Goal: Information Seeking & Learning: Learn about a topic

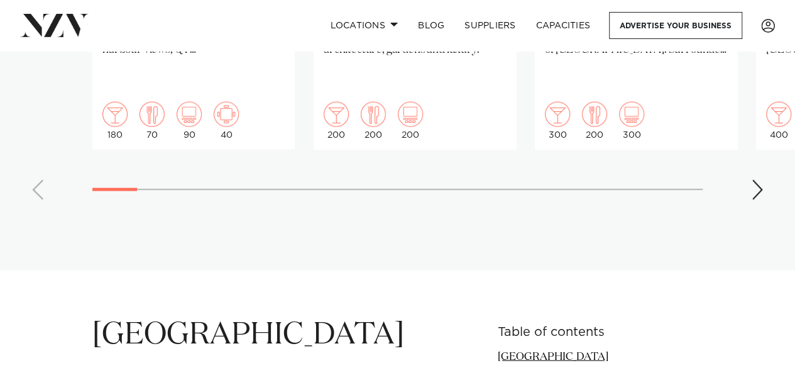
scroll to position [1175, 0]
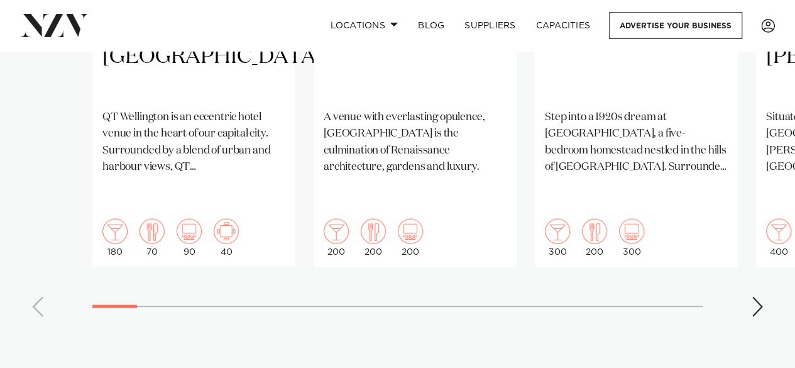
click at [757, 296] on div "Next slide" at bounding box center [757, 306] width 13 height 20
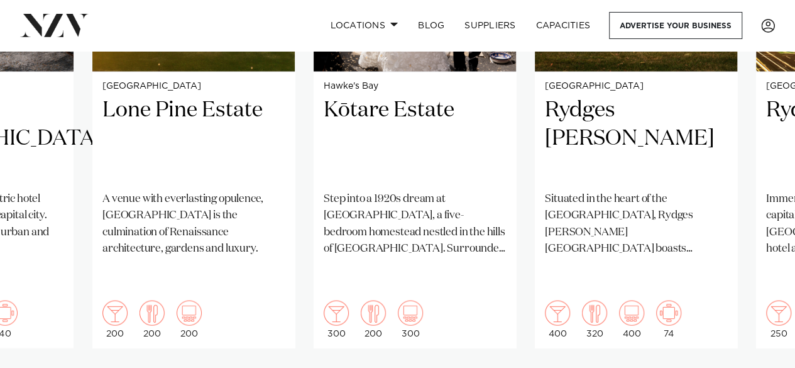
scroll to position [1094, 0]
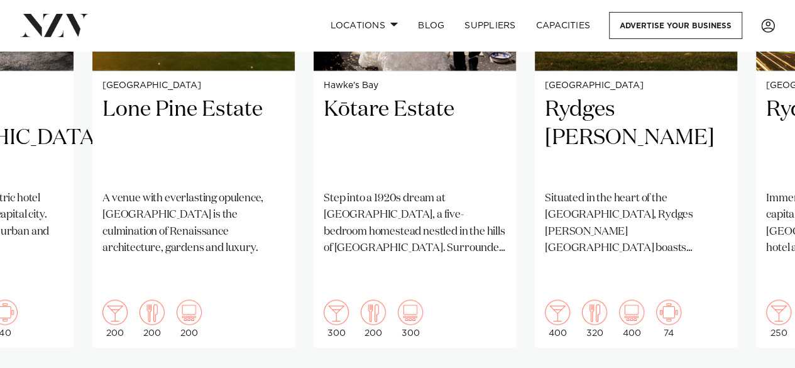
click at [748, 350] on swiper-container "Wellington QT [GEOGRAPHIC_DATA] [GEOGRAPHIC_DATA] is an eccentric hotel venue i…" at bounding box center [397, 103] width 795 height 608
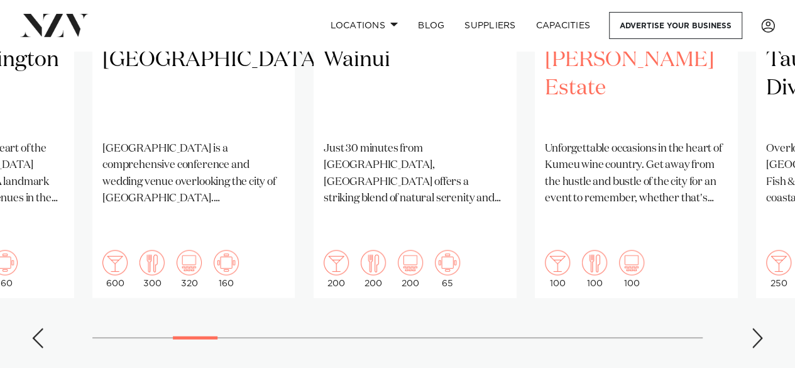
scroll to position [1145, 0]
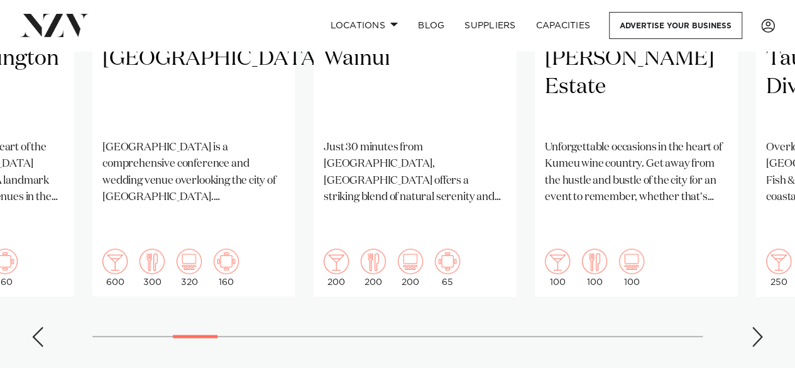
click at [757, 326] on div "Next slide" at bounding box center [757, 336] width 13 height 20
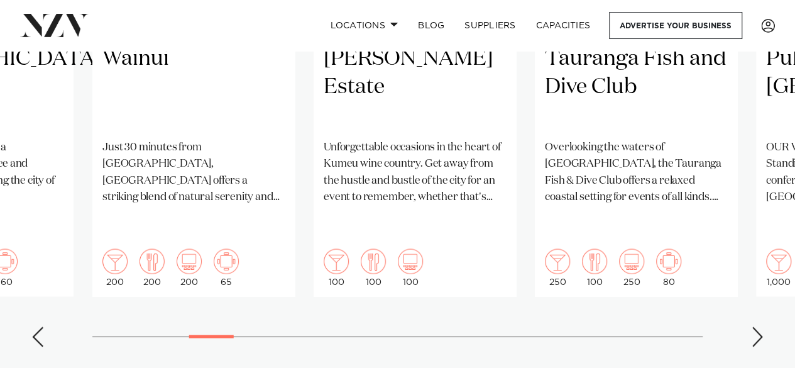
click at [757, 326] on div "Next slide" at bounding box center [757, 336] width 13 height 20
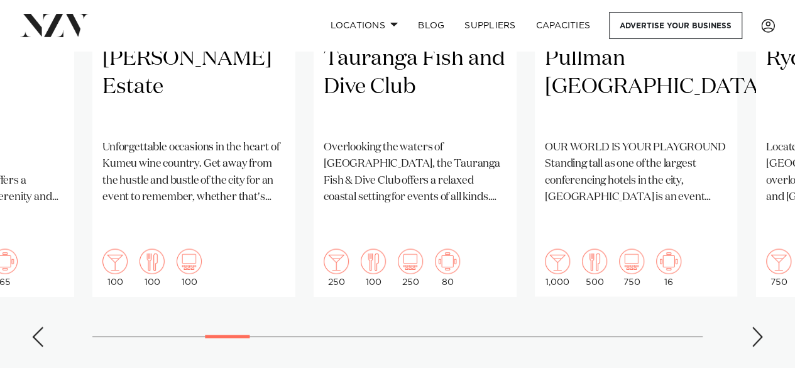
click at [757, 326] on div "Next slide" at bounding box center [757, 336] width 13 height 20
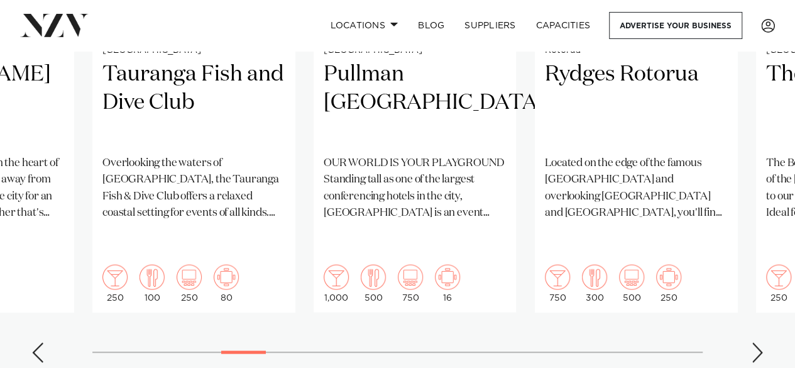
scroll to position [1130, 0]
click at [764, 317] on swiper-container "Wellington QT [GEOGRAPHIC_DATA] [GEOGRAPHIC_DATA] is an eccentric hotel venue i…" at bounding box center [397, 67] width 795 height 608
click at [757, 341] on div "Next slide" at bounding box center [757, 351] width 13 height 20
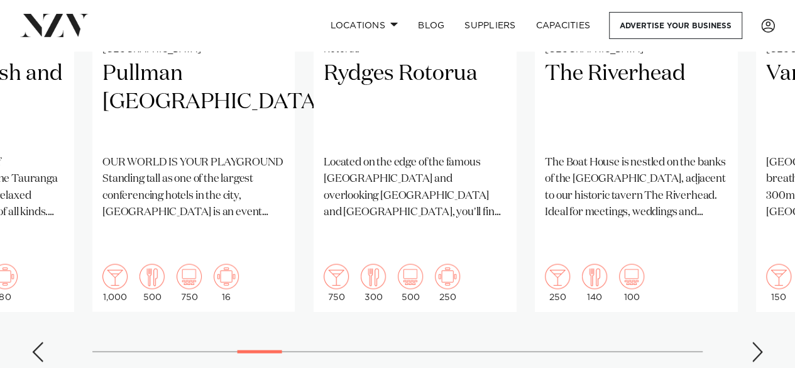
click at [757, 341] on div "Next slide" at bounding box center [757, 351] width 13 height 20
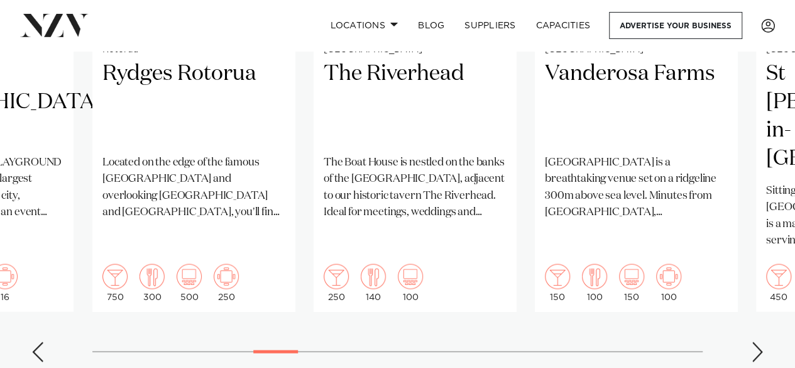
click at [757, 341] on div "Next slide" at bounding box center [757, 351] width 13 height 20
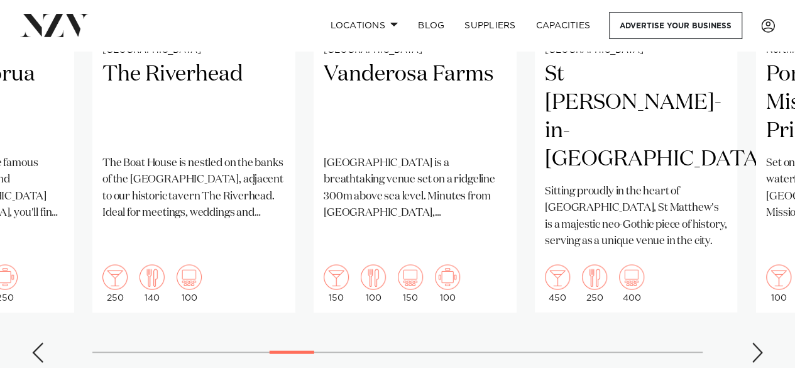
scroll to position [1131, 0]
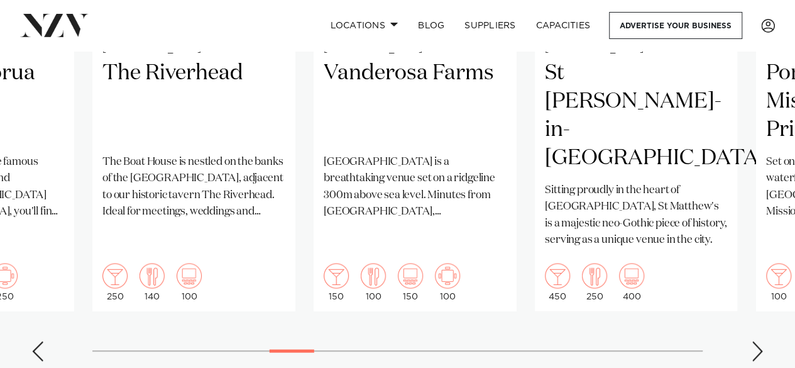
click at [749, 330] on swiper-container "Wellington QT [GEOGRAPHIC_DATA] [GEOGRAPHIC_DATA] is an eccentric hotel venue i…" at bounding box center [397, 66] width 795 height 608
click at [758, 341] on div "Next slide" at bounding box center [757, 351] width 13 height 20
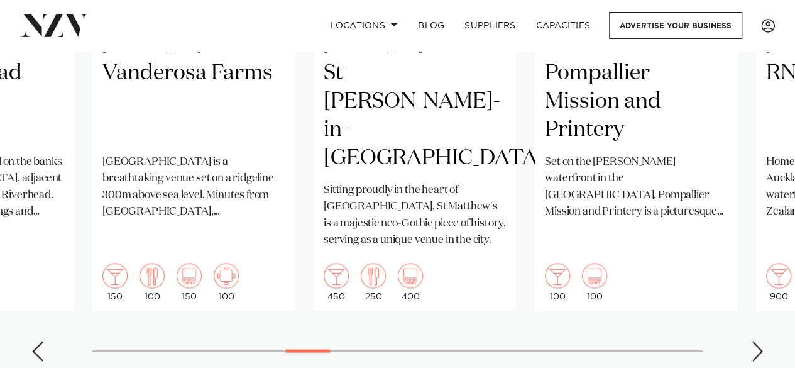
click at [758, 341] on div "Next slide" at bounding box center [757, 351] width 13 height 20
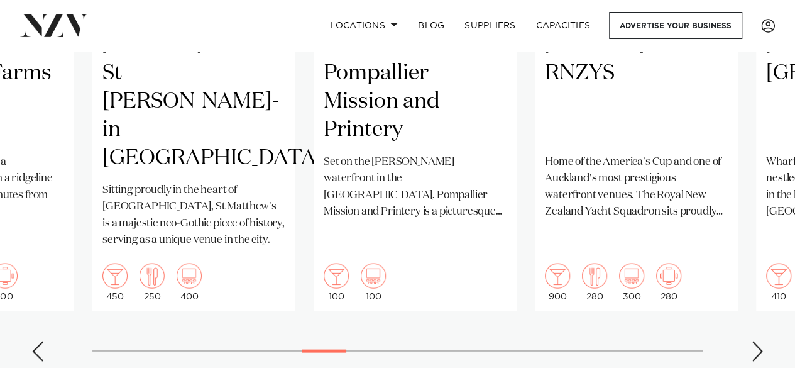
click at [758, 341] on div "Next slide" at bounding box center [757, 351] width 13 height 20
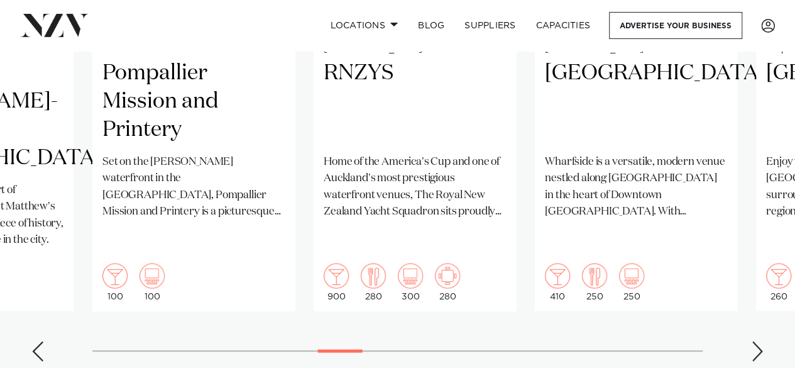
click at [758, 341] on div "Next slide" at bounding box center [757, 351] width 13 height 20
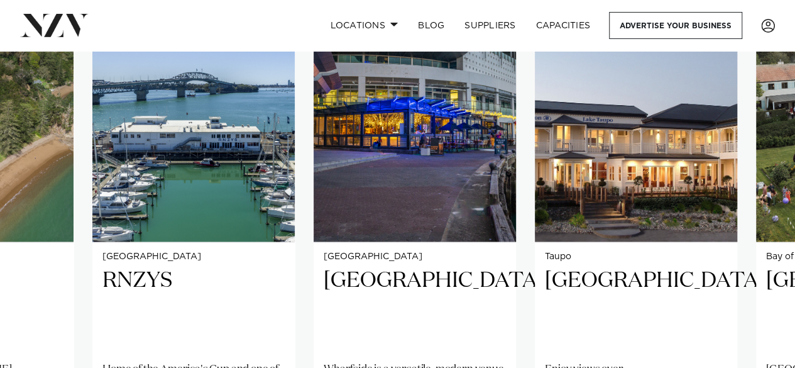
scroll to position [923, 0]
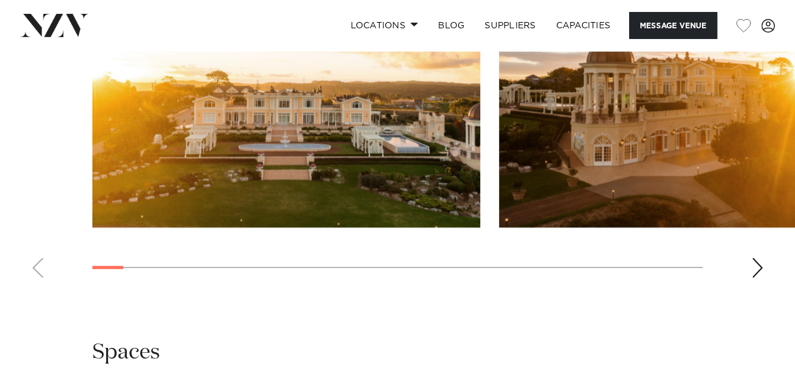
scroll to position [1465, 0]
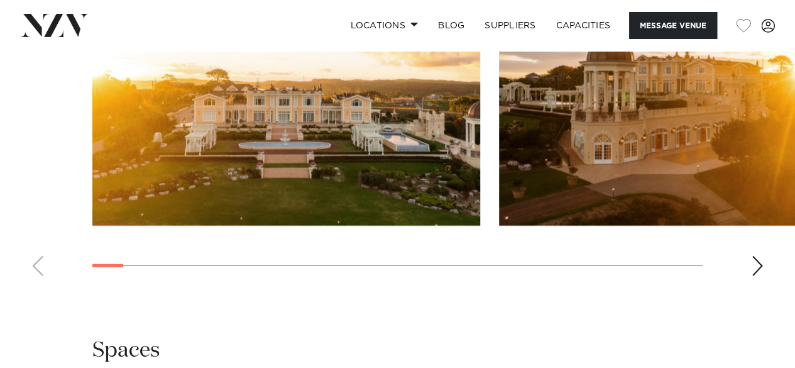
click at [732, 277] on swiper-container at bounding box center [397, 113] width 795 height 345
click at [752, 270] on div "Next slide" at bounding box center [757, 266] width 13 height 20
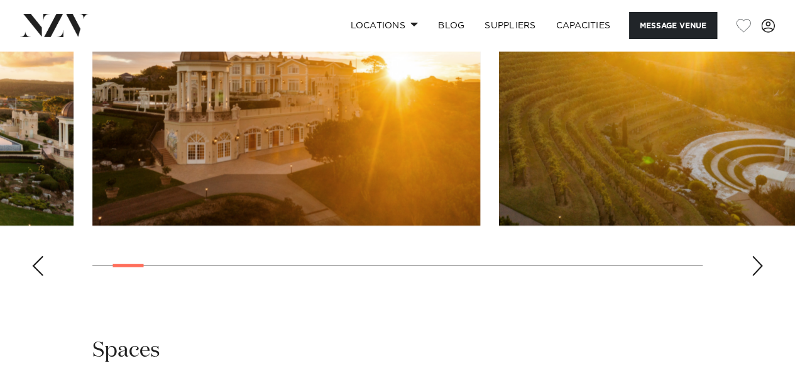
click at [752, 270] on div "Next slide" at bounding box center [757, 266] width 13 height 20
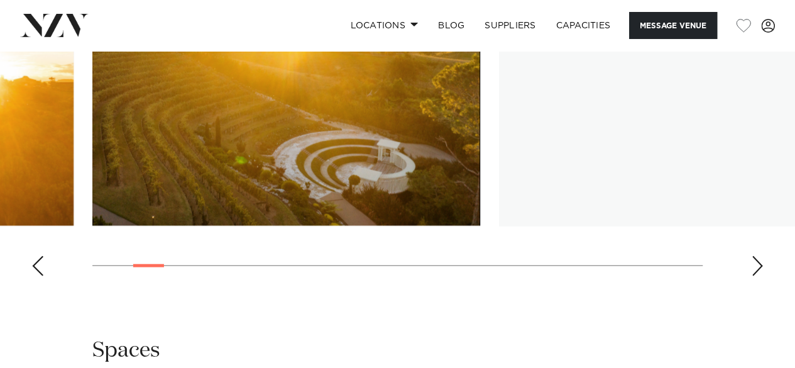
click at [752, 270] on div "Next slide" at bounding box center [757, 266] width 13 height 20
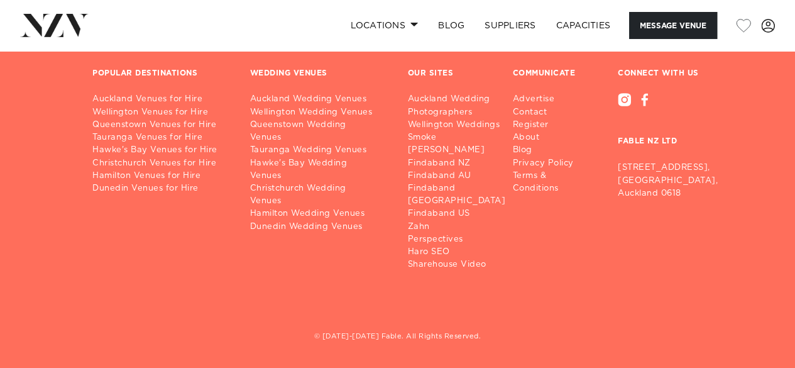
scroll to position [2479, 0]
